Goal: Task Accomplishment & Management: Manage account settings

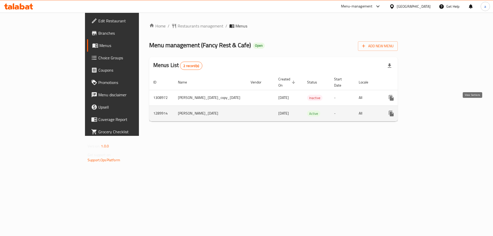
click at [434, 111] on link "enhanced table" at bounding box center [428, 113] width 12 height 12
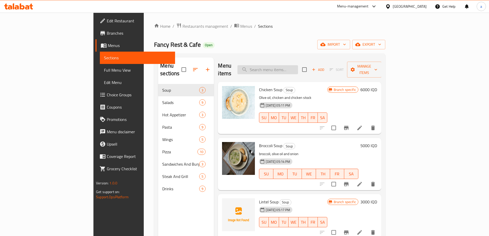
click at [298, 65] on input "search" at bounding box center [267, 69] width 61 height 9
paste input "662232"
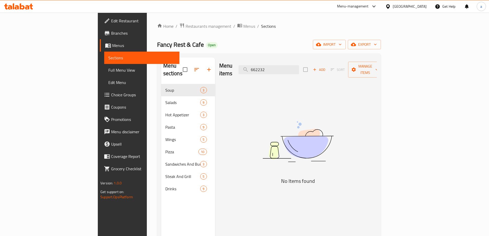
drag, startPoint x: 306, startPoint y: 68, endPoint x: 241, endPoint y: 80, distance: 66.2
click at [241, 80] on div "Menu items 662232 Add Sort Manage items No Items found" at bounding box center [296, 175] width 162 height 236
paste input "Beef Sandwich"
type input "B"
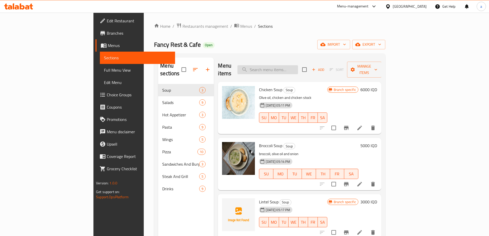
click at [298, 66] on input "search" at bounding box center [267, 69] width 61 height 9
paste input "Classic Beef Burger"
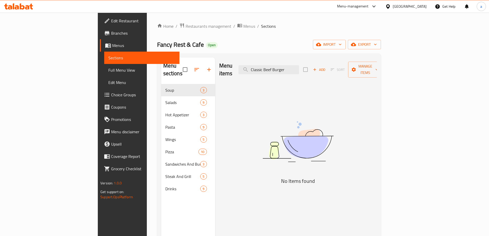
drag, startPoint x: 323, startPoint y: 65, endPoint x: 255, endPoint y: 75, distance: 69.3
click at [255, 75] on div "Menu items Classic Beef Burger Add Sort Manage items No Items found" at bounding box center [296, 175] width 162 height 236
paste input "hicken Taco"
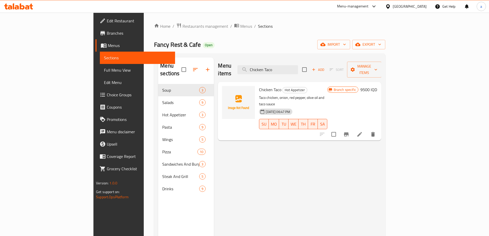
drag, startPoint x: 322, startPoint y: 65, endPoint x: 224, endPoint y: 70, distance: 98.2
click at [224, 70] on div "Menu items Chicken Taco Add Sort Manage items" at bounding box center [299, 69] width 163 height 24
paste input "Beef Taco"
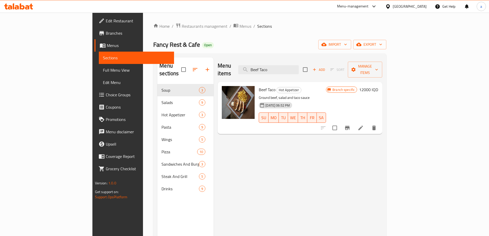
type input "Beef Taco"
click at [347, 46] on span "import" at bounding box center [334, 44] width 25 height 6
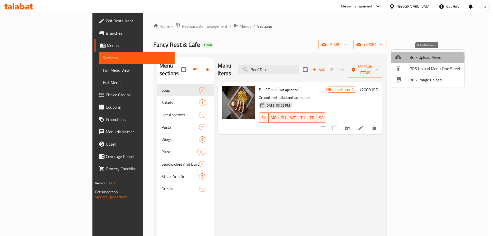
click at [418, 58] on span "Bulk Upload Menu" at bounding box center [434, 57] width 51 height 6
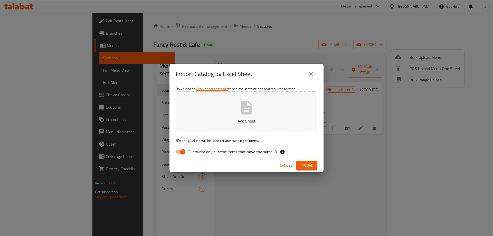
click at [181, 150] on input "Overwrite any current items that have the same ID." at bounding box center [182, 152] width 29 height 10
checkbox input "false"
click at [206, 115] on button "Add Sheet" at bounding box center [247, 111] width 142 height 41
click at [313, 163] on span "Upload" at bounding box center [306, 165] width 13 height 6
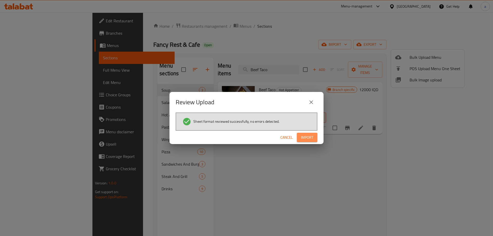
click at [308, 136] on span "Import" at bounding box center [307, 137] width 12 height 6
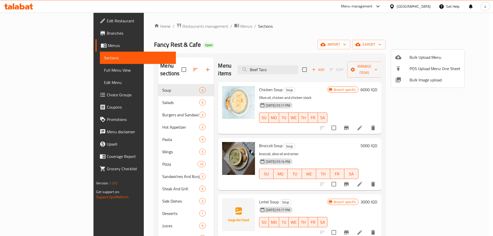
click at [132, 107] on div at bounding box center [246, 118] width 493 height 236
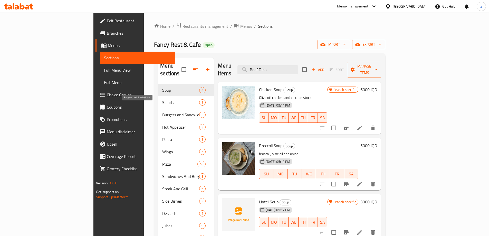
click at [162, 112] on span "Burgers and Sandwiches" at bounding box center [180, 115] width 37 height 6
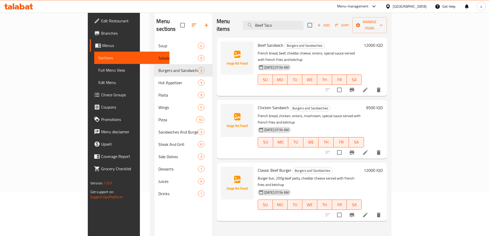
scroll to position [34, 0]
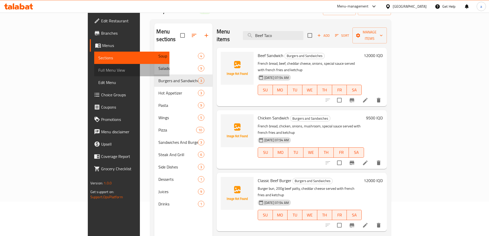
click at [98, 73] on span "Full Menu View" at bounding box center [131, 70] width 67 height 6
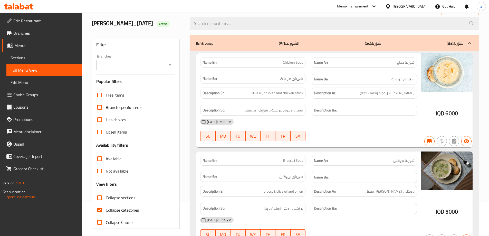
scroll to position [69, 0]
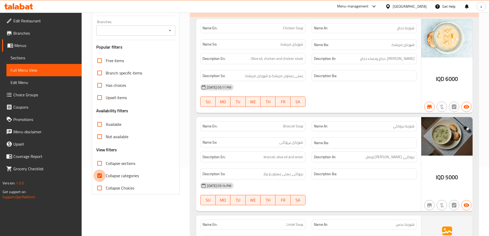
click at [100, 176] on input "Collapse categories" at bounding box center [99, 175] width 12 height 12
checkbox input "false"
click at [101, 166] on input "Collapse sections" at bounding box center [99, 163] width 12 height 12
checkbox input "true"
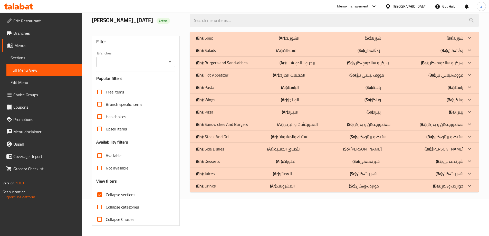
scroll to position [37, 0]
click at [230, 65] on p "(En): Burgers and Sandwiches" at bounding box center [221, 63] width 51 height 6
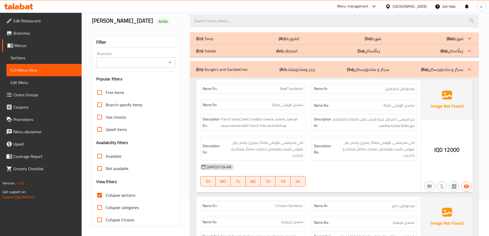
click at [170, 62] on icon "Open" at bounding box center [170, 62] width 3 height 1
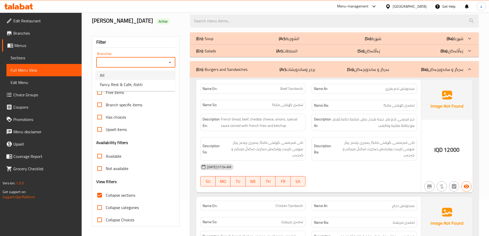
click at [155, 74] on li "All" at bounding box center [135, 75] width 79 height 9
type input "All"
click at [101, 194] on input "Collapse sections" at bounding box center [99, 195] width 12 height 12
checkbox input "false"
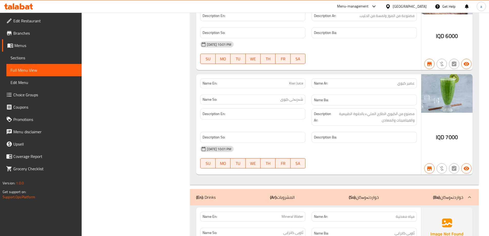
scroll to position [7014, 0]
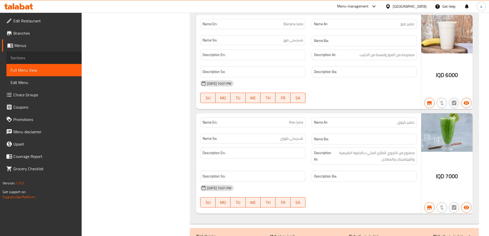
click at [16, 56] on span "Sections" at bounding box center [44, 58] width 67 height 6
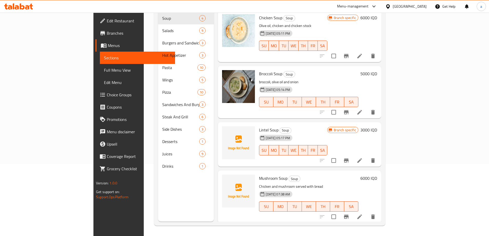
scroll to position [38, 0]
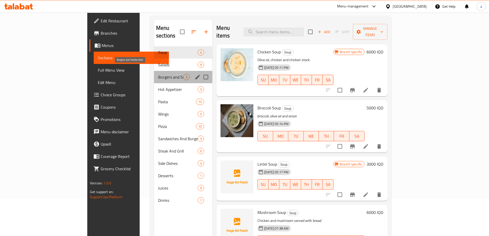
click at [158, 74] on span "Burgers and Sandwiches" at bounding box center [170, 77] width 25 height 6
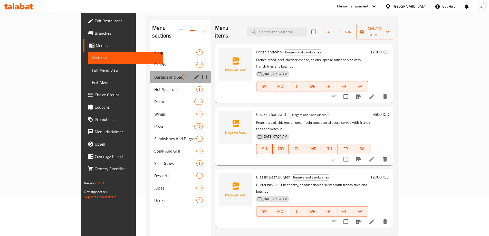
click at [176, 71] on div "Burgers and Sandwiches 3" at bounding box center [180, 77] width 61 height 12
click at [193, 74] on icon "edit" at bounding box center [196, 77] width 6 height 6
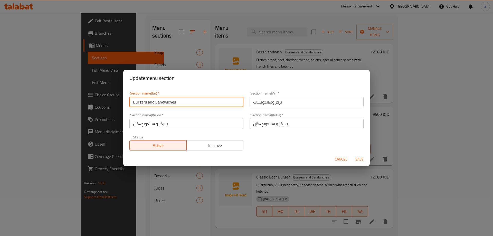
drag, startPoint x: 151, startPoint y: 102, endPoint x: 75, endPoint y: 102, distance: 75.7
click at [75, 102] on div "Update menu section Section name(En)   * Burgers and Sandwiches Section name(En…" at bounding box center [246, 118] width 493 height 236
paste input "A"
type input "Burgers And Sandwiches"
click at [355, 157] on span "Save" at bounding box center [359, 159] width 12 height 6
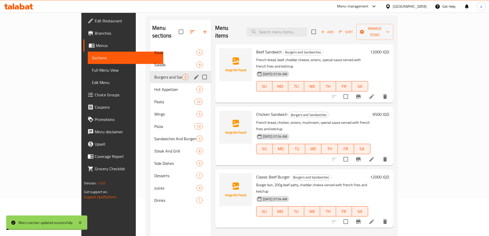
click at [92, 72] on span "Full Menu View" at bounding box center [125, 70] width 67 height 6
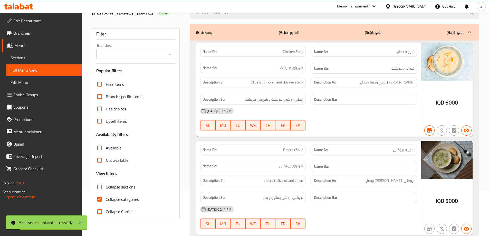
scroll to position [38, 0]
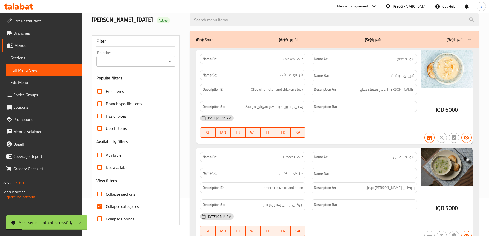
click at [164, 62] on input "Branches" at bounding box center [132, 61] width 68 height 7
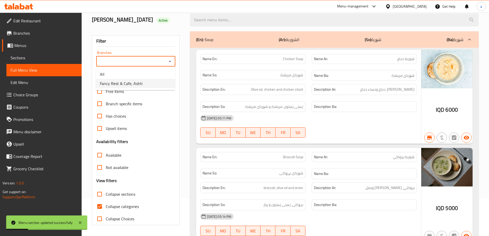
click at [152, 82] on li "Fancy Rest & Cafe, Ashti" at bounding box center [135, 83] width 79 height 9
type input "Fancy Rest & Cafe, Ashti"
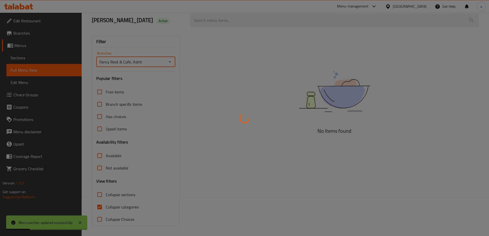
scroll to position [37, 0]
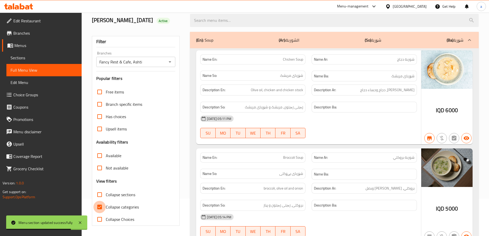
click at [101, 206] on input "Collapse categories" at bounding box center [99, 207] width 12 height 12
checkbox input "false"
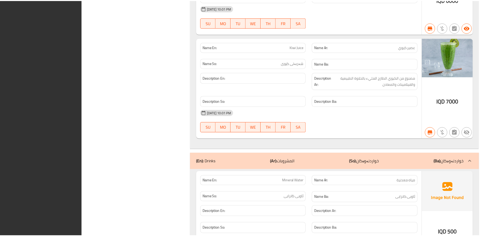
scroll to position [7193, 0]
